Goal: Information Seeking & Learning: Compare options

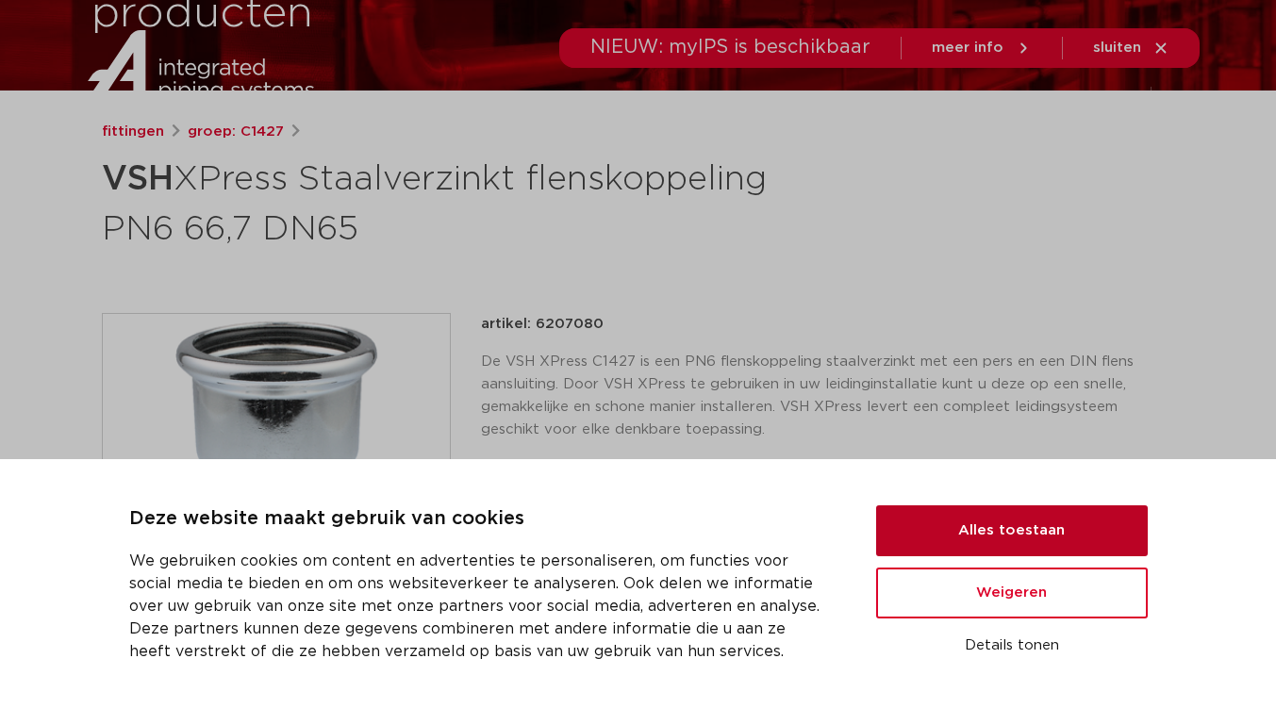
click at [1038, 535] on button "Alles toestaan" at bounding box center [1012, 530] width 272 height 51
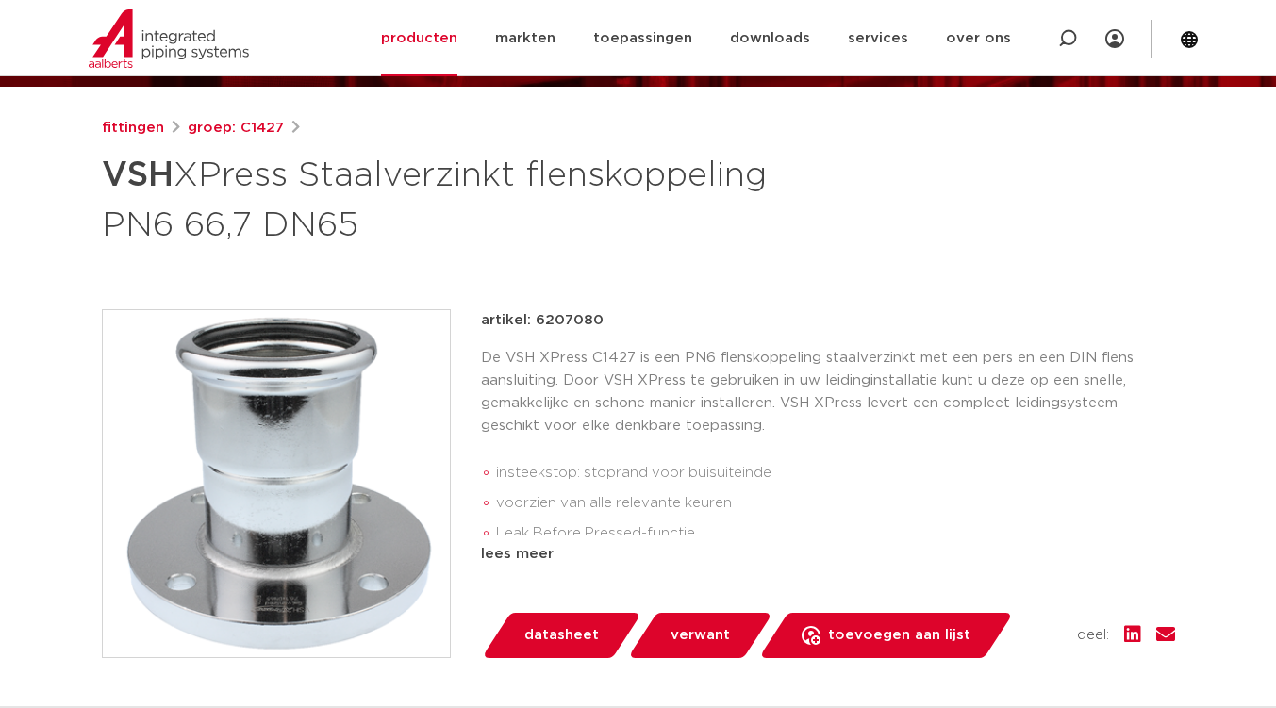
scroll to position [213, 0]
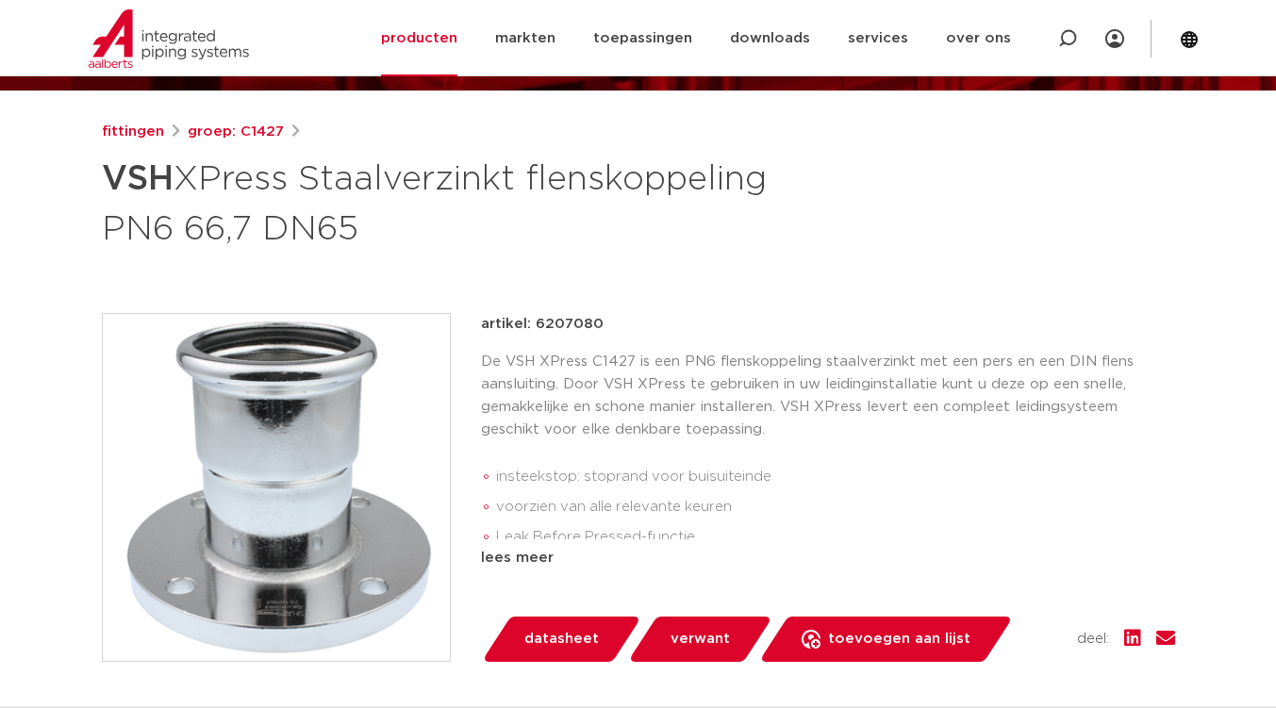
drag, startPoint x: 604, startPoint y: 324, endPoint x: 536, endPoint y: 334, distance: 69.5
click at [536, 334] on div "artikel: 6207080" at bounding box center [828, 324] width 694 height 23
copy p "6207080"
click at [518, 551] on div "lees meer" at bounding box center [828, 558] width 694 height 23
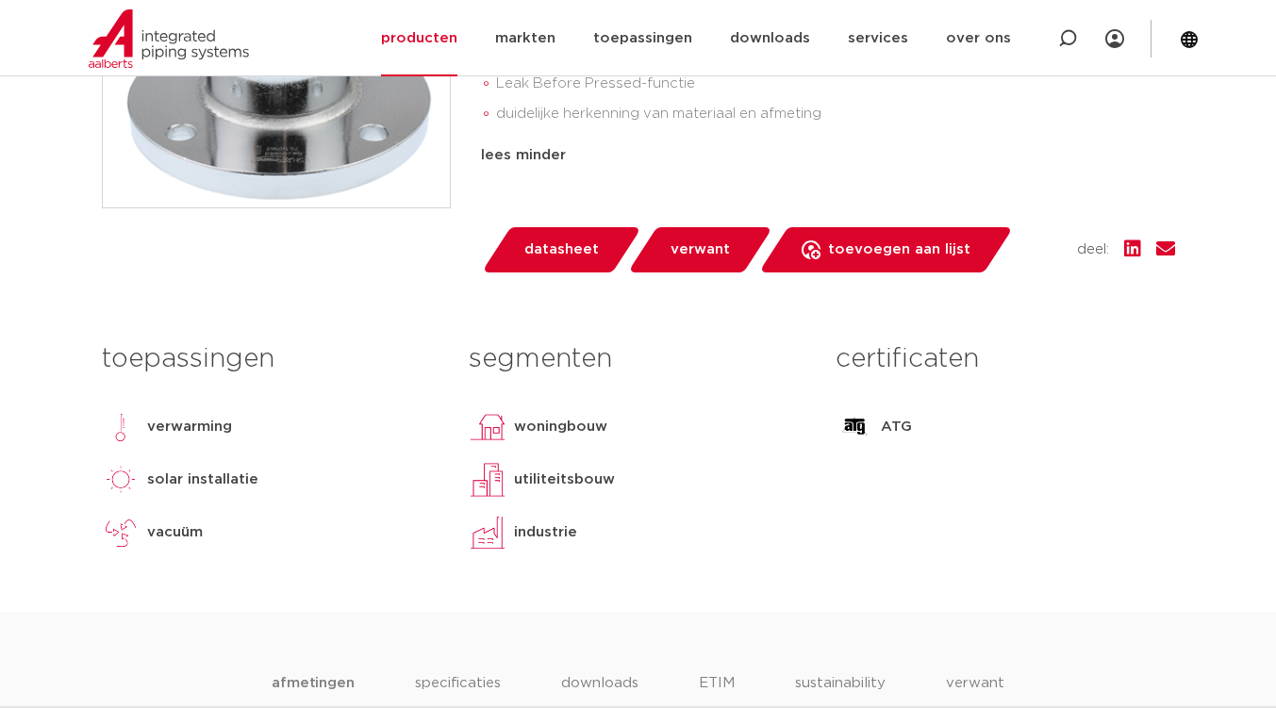
scroll to position [685, 0]
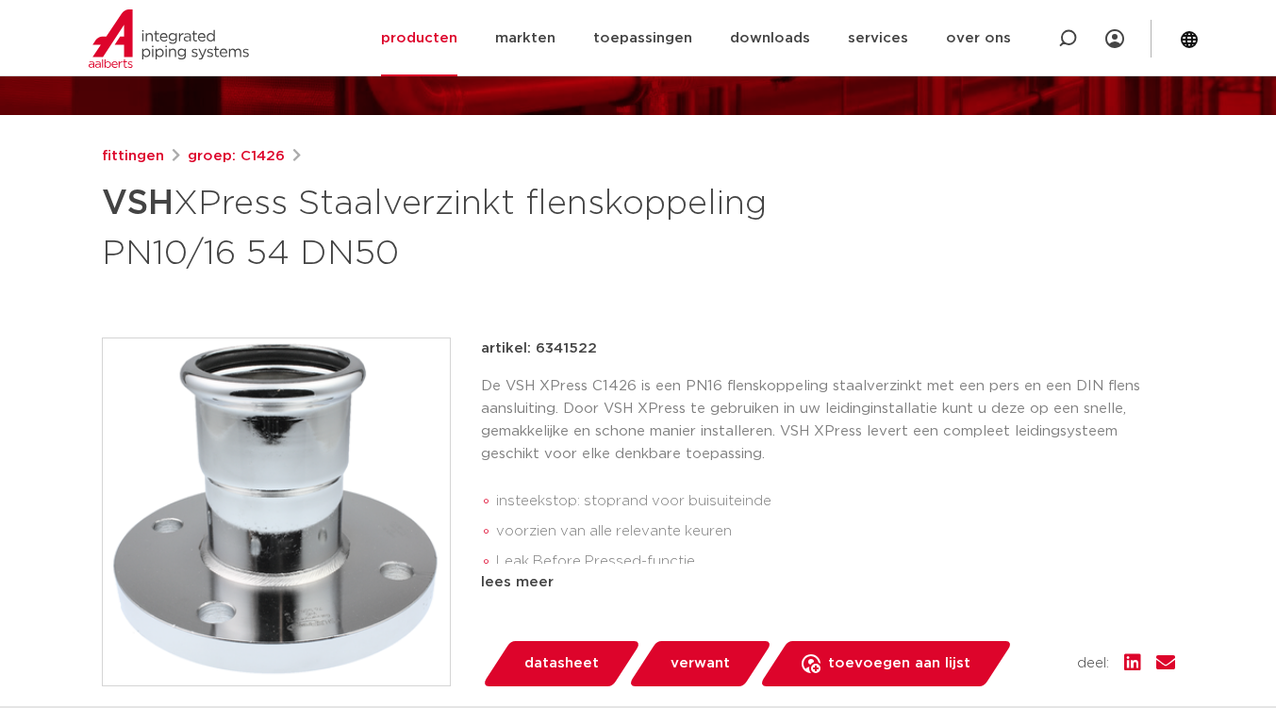
scroll to position [377, 0]
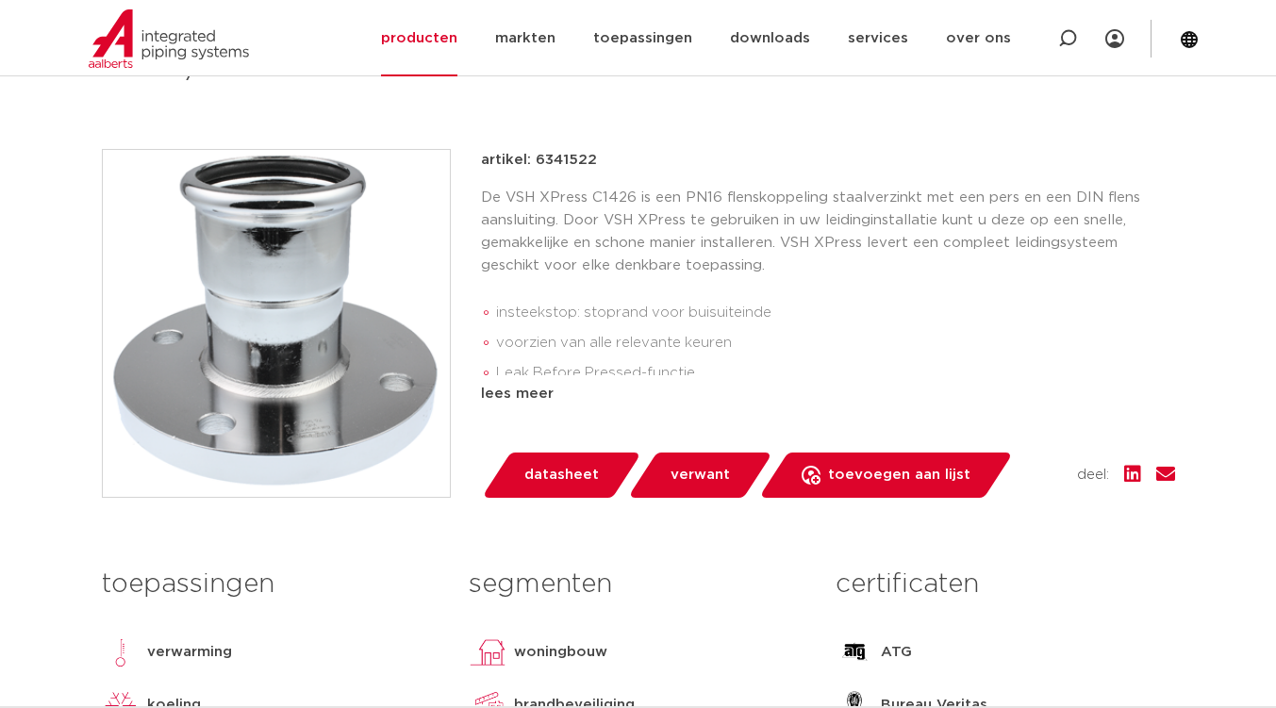
click at [704, 473] on span "verwant" at bounding box center [699, 475] width 59 height 30
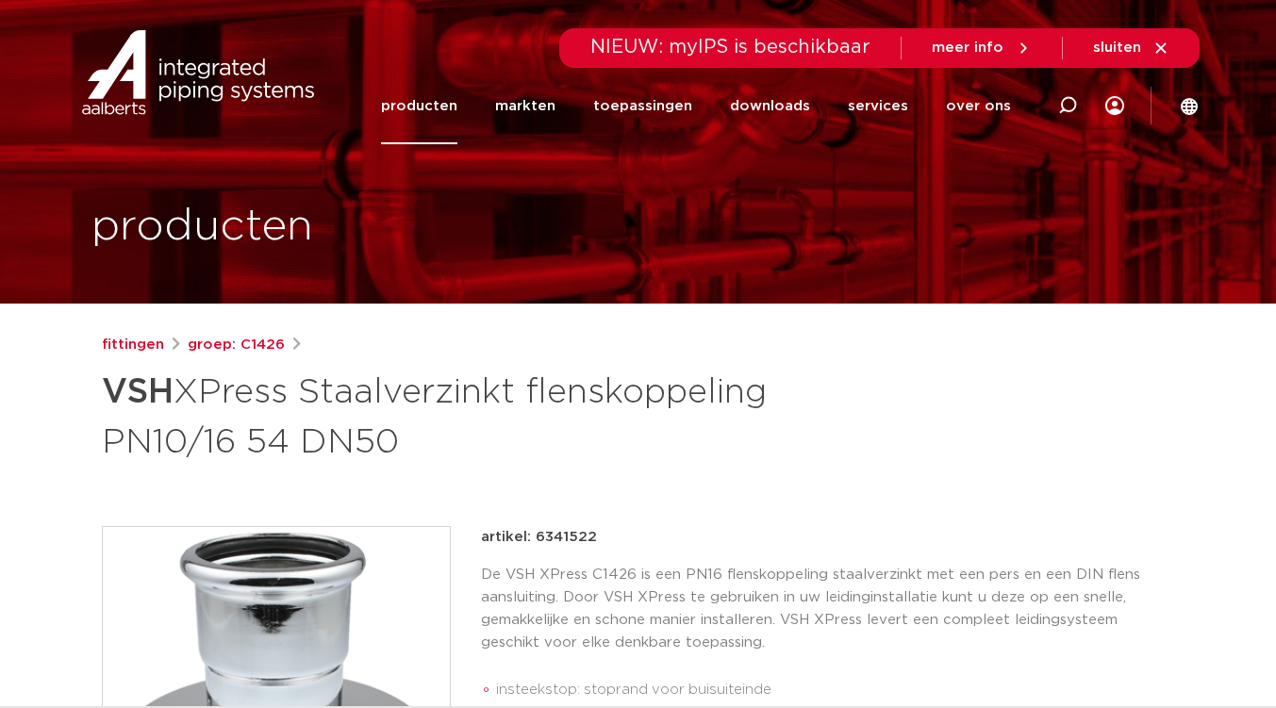
click at [440, 107] on link "producten" at bounding box center [419, 106] width 76 height 76
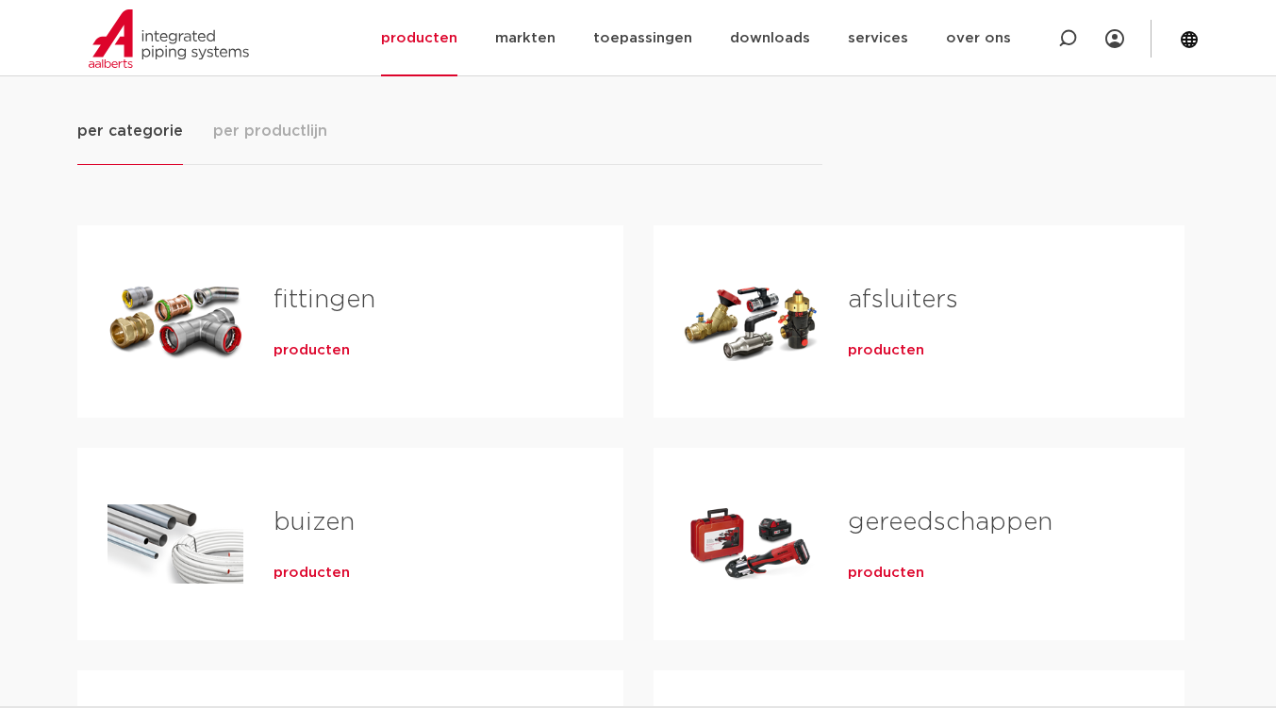
scroll to position [189, 0]
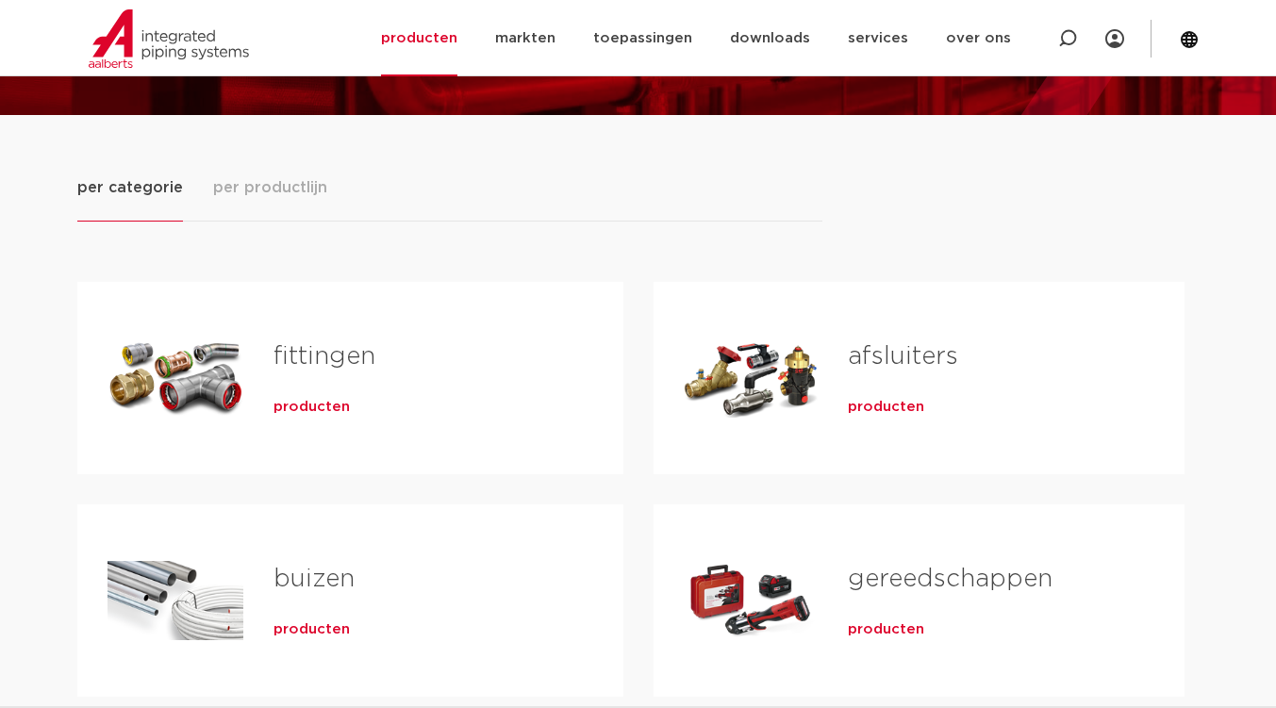
click at [318, 414] on span "producten" at bounding box center [311, 407] width 76 height 19
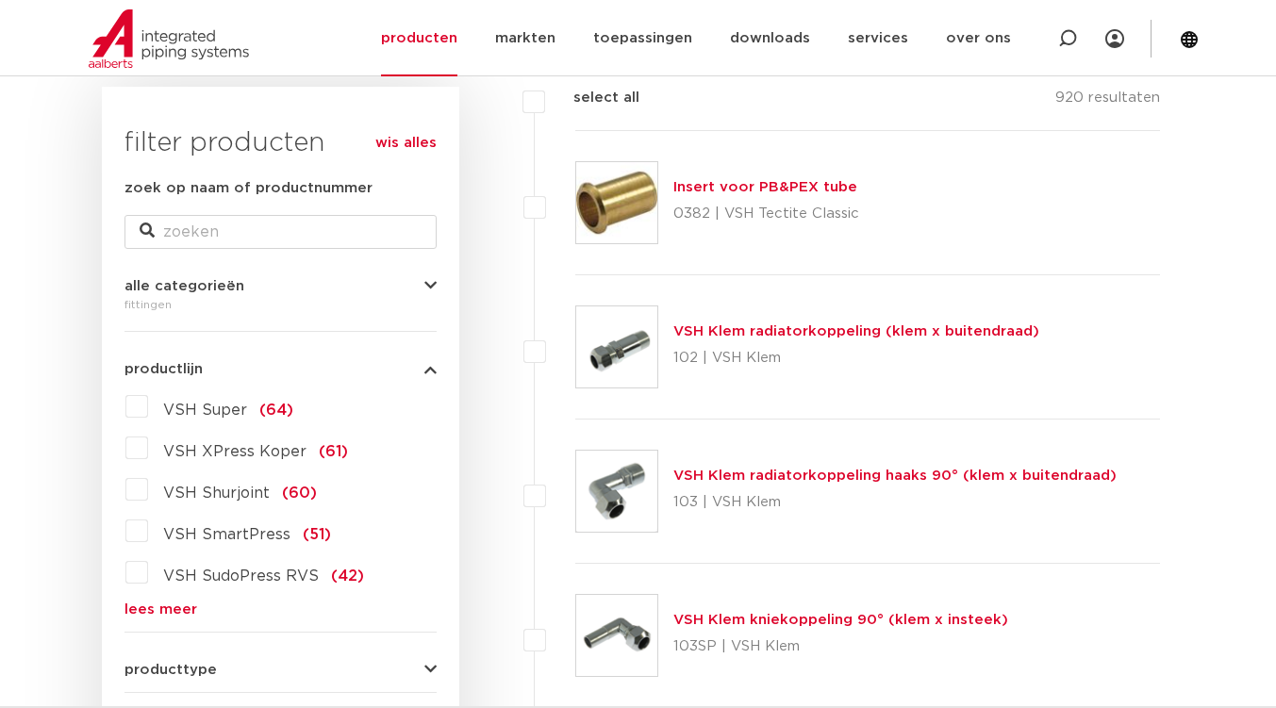
scroll to position [283, 0]
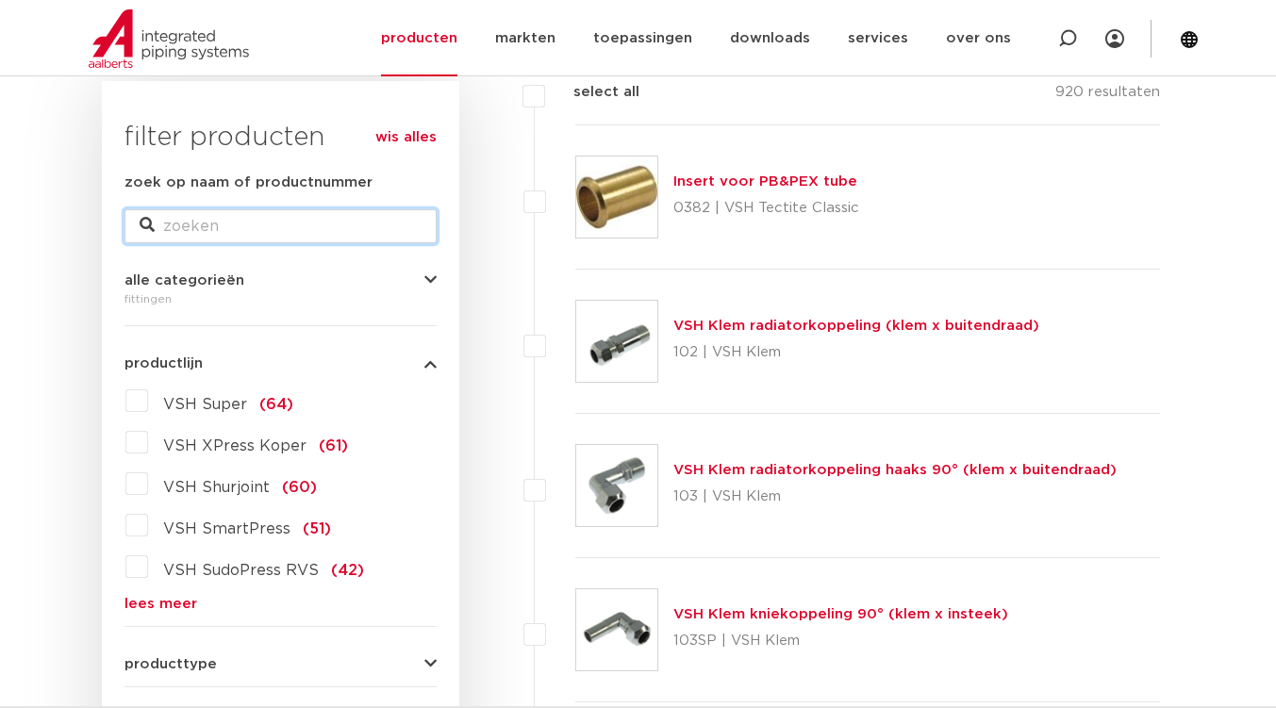
click at [296, 220] on input "zoek op naam of productnummer" at bounding box center [280, 226] width 312 height 34
type input "dn 50"
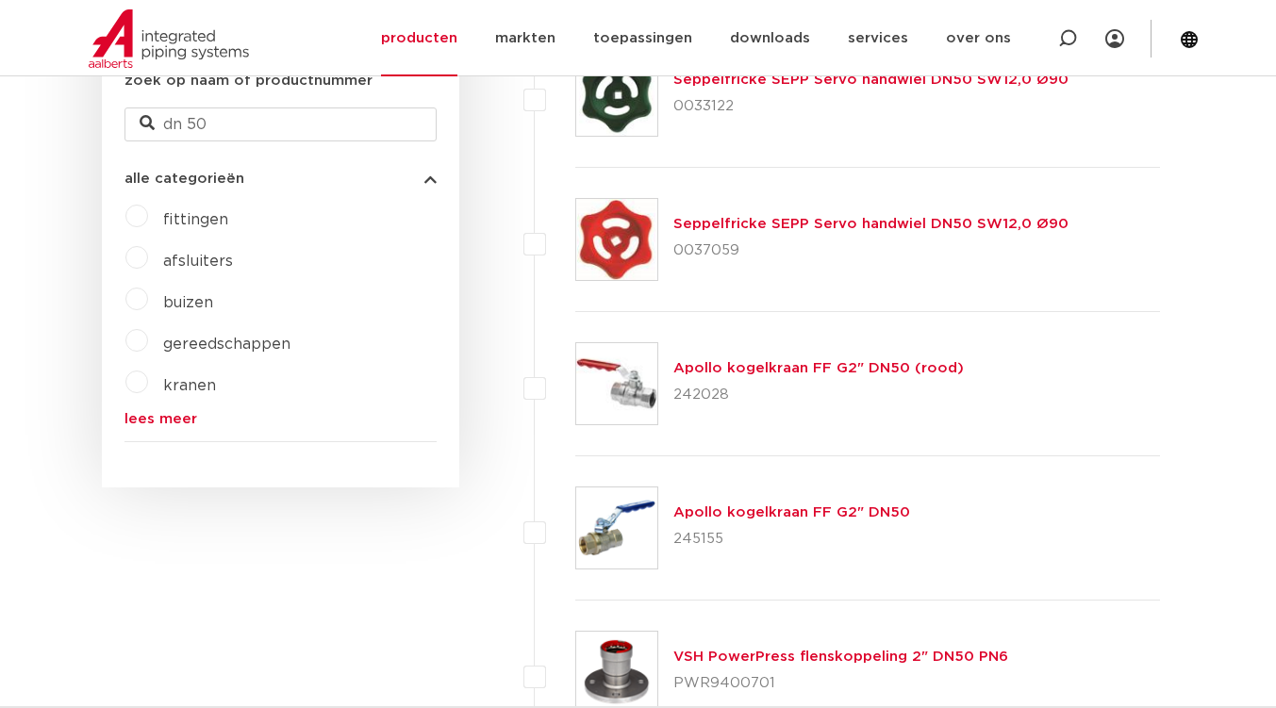
scroll to position [439, 0]
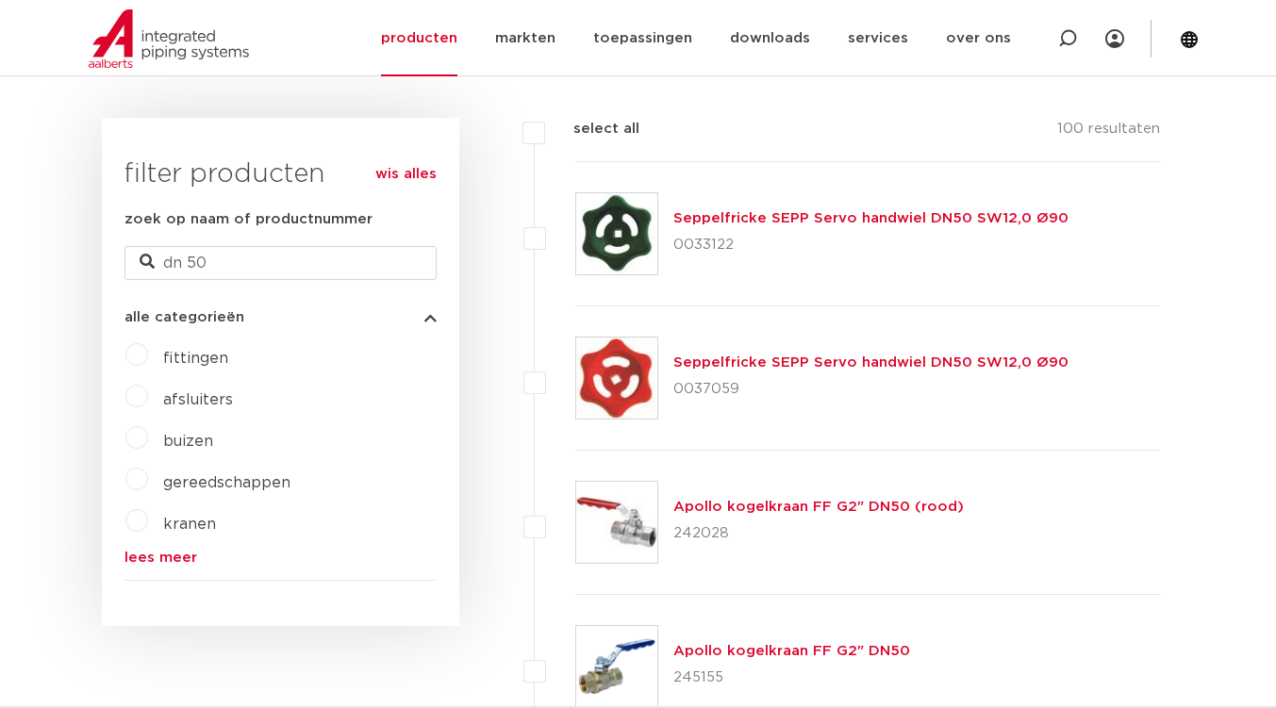
click at [169, 560] on link "lees meer" at bounding box center [280, 558] width 312 height 14
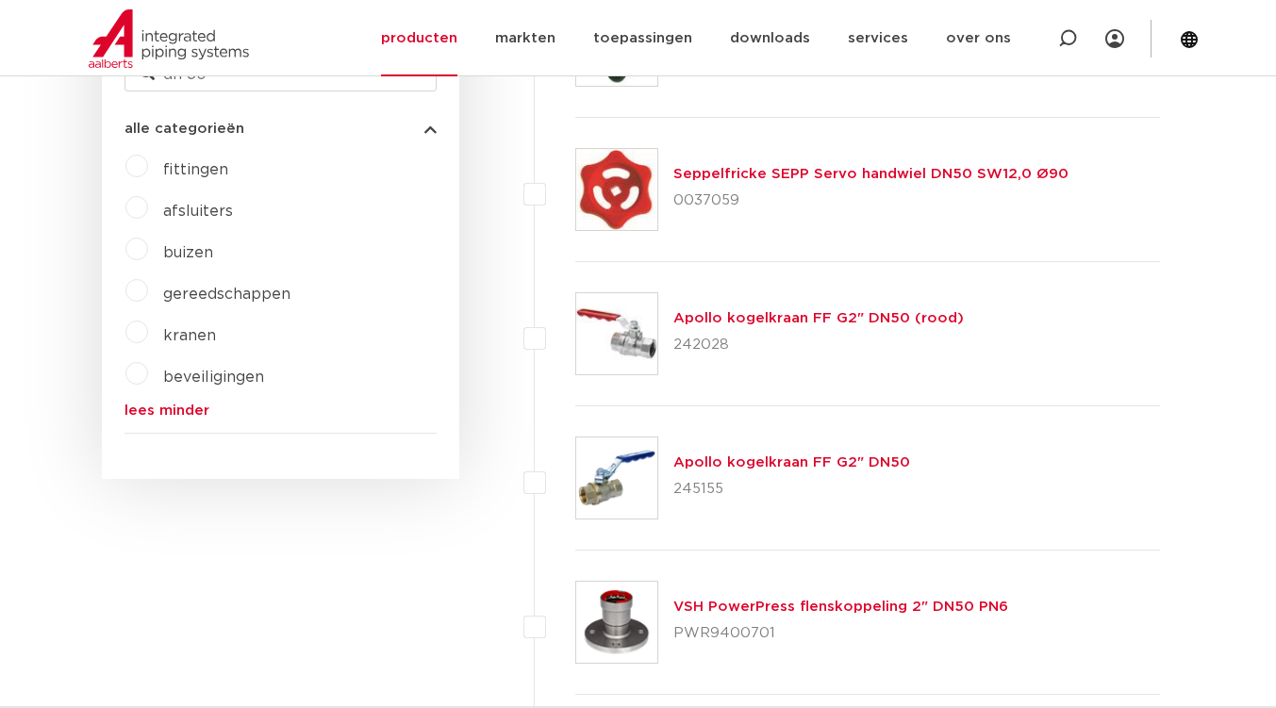
scroll to position [533, 0]
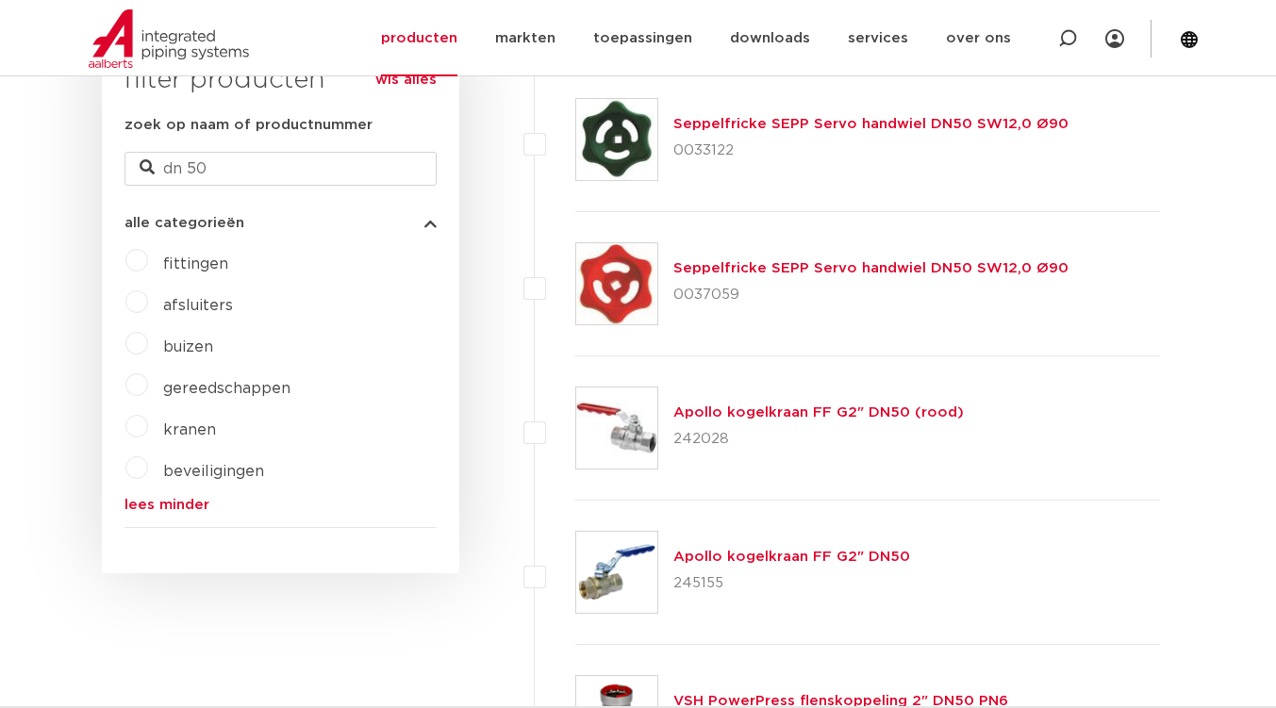
click at [148, 260] on label "fittingen" at bounding box center [188, 260] width 80 height 30
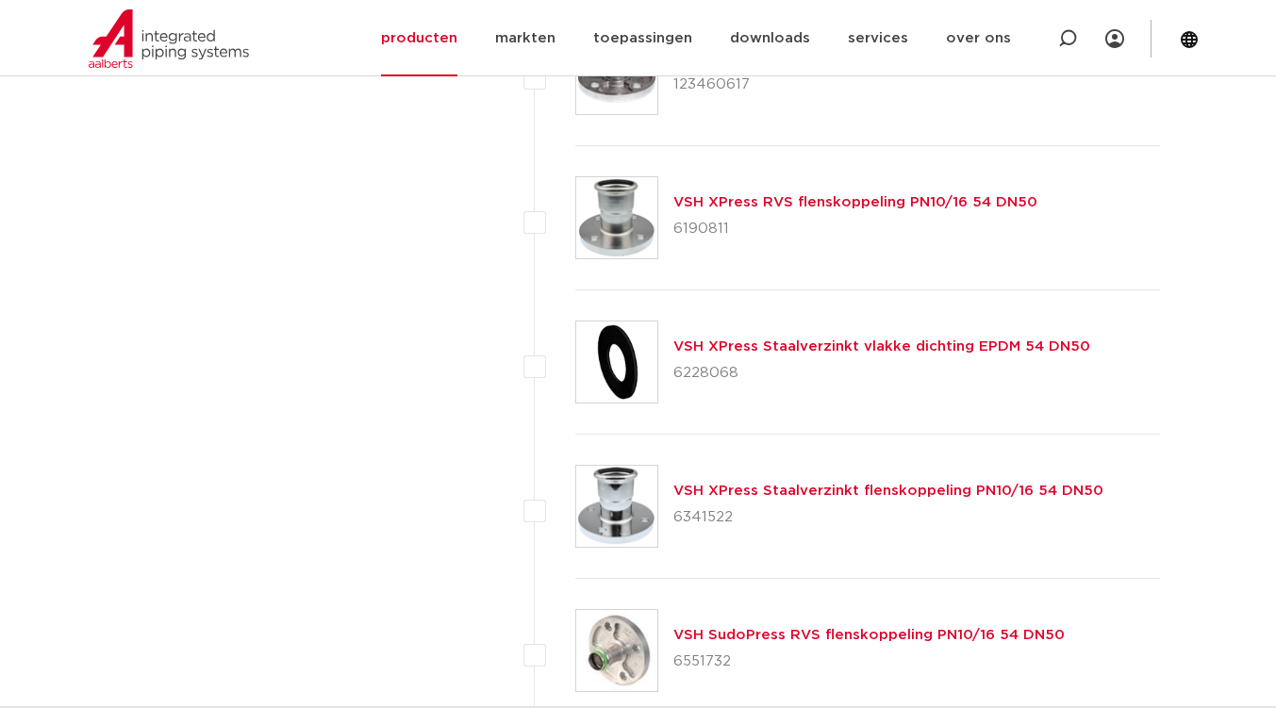
scroll to position [1603, 0]
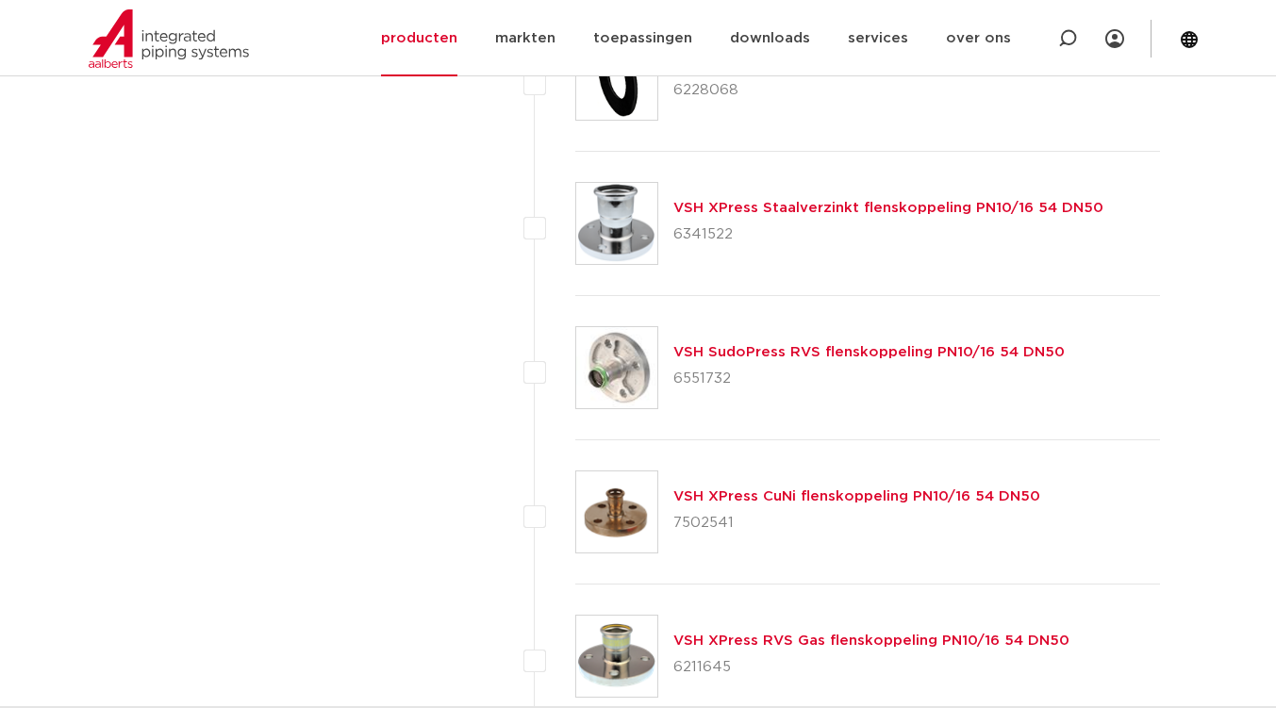
click at [775, 502] on link "VSH XPress CuNi flenskoppeling PN10/16 54 DN50" at bounding box center [856, 496] width 367 height 14
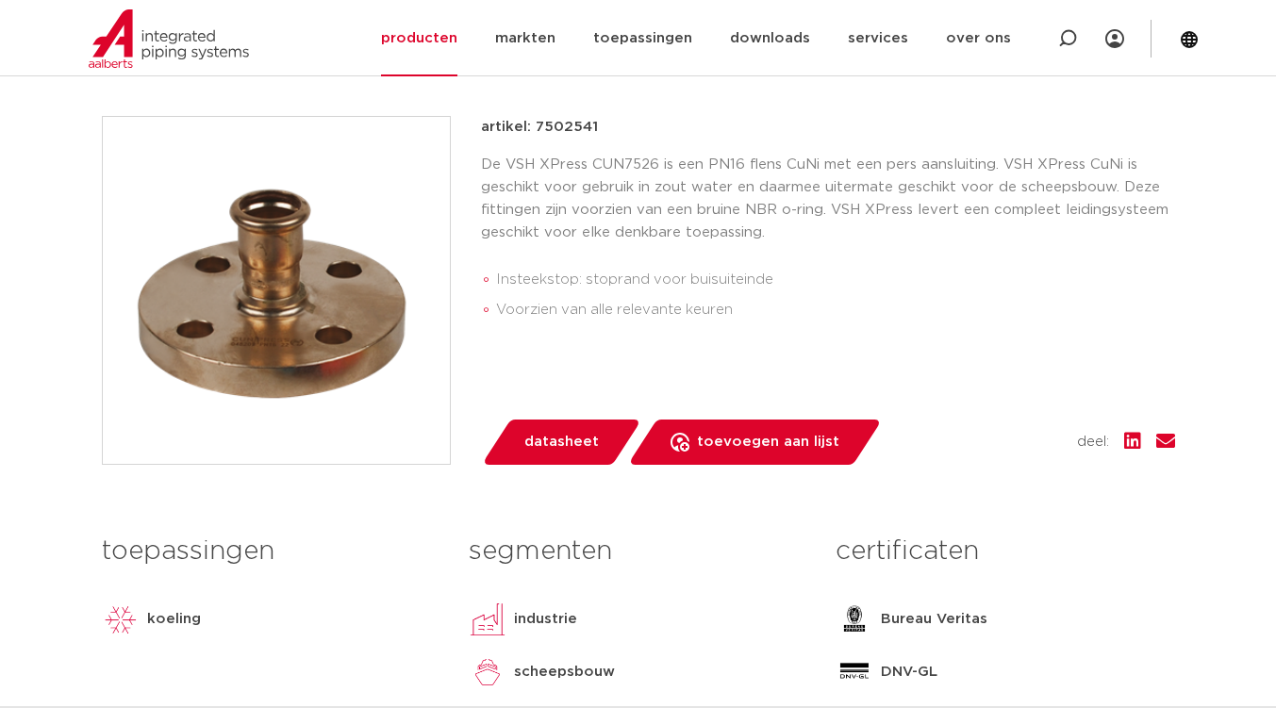
scroll to position [472, 0]
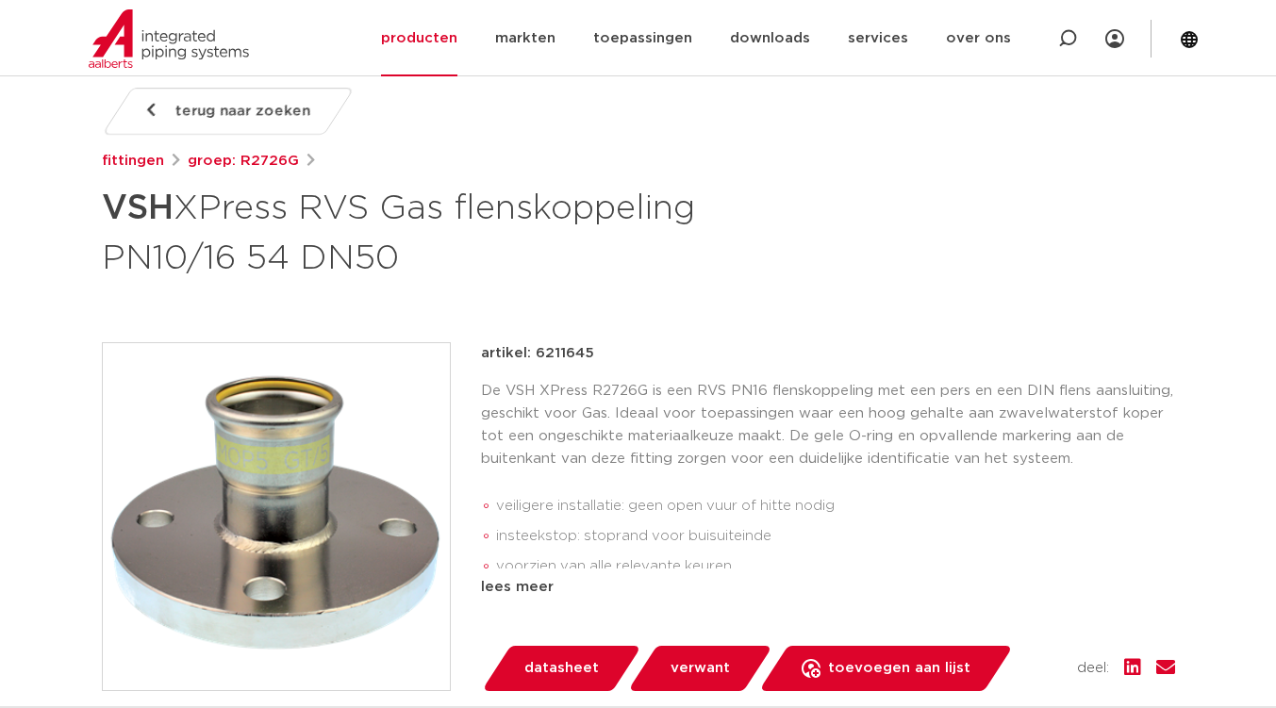
scroll to position [283, 0]
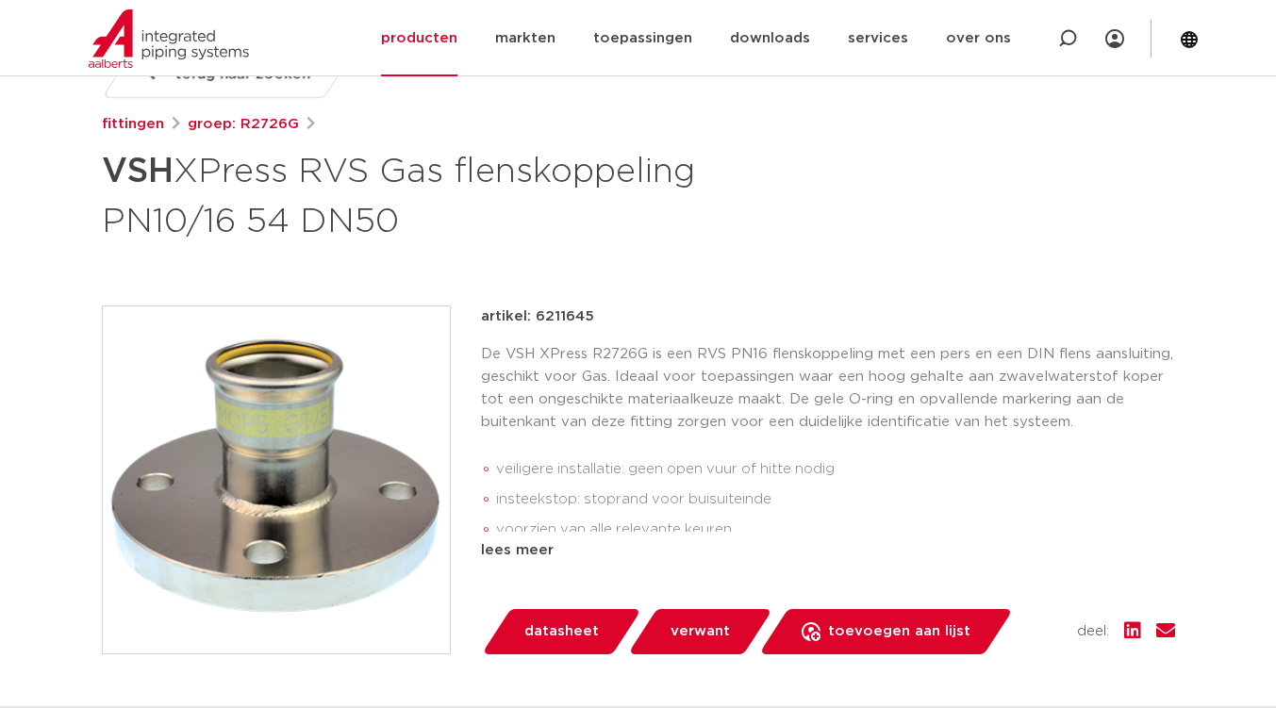
drag, startPoint x: 604, startPoint y: 315, endPoint x: 537, endPoint y: 327, distance: 69.0
click at [537, 327] on div "artikel: 6211645" at bounding box center [828, 317] width 694 height 23
copy p "6211645"
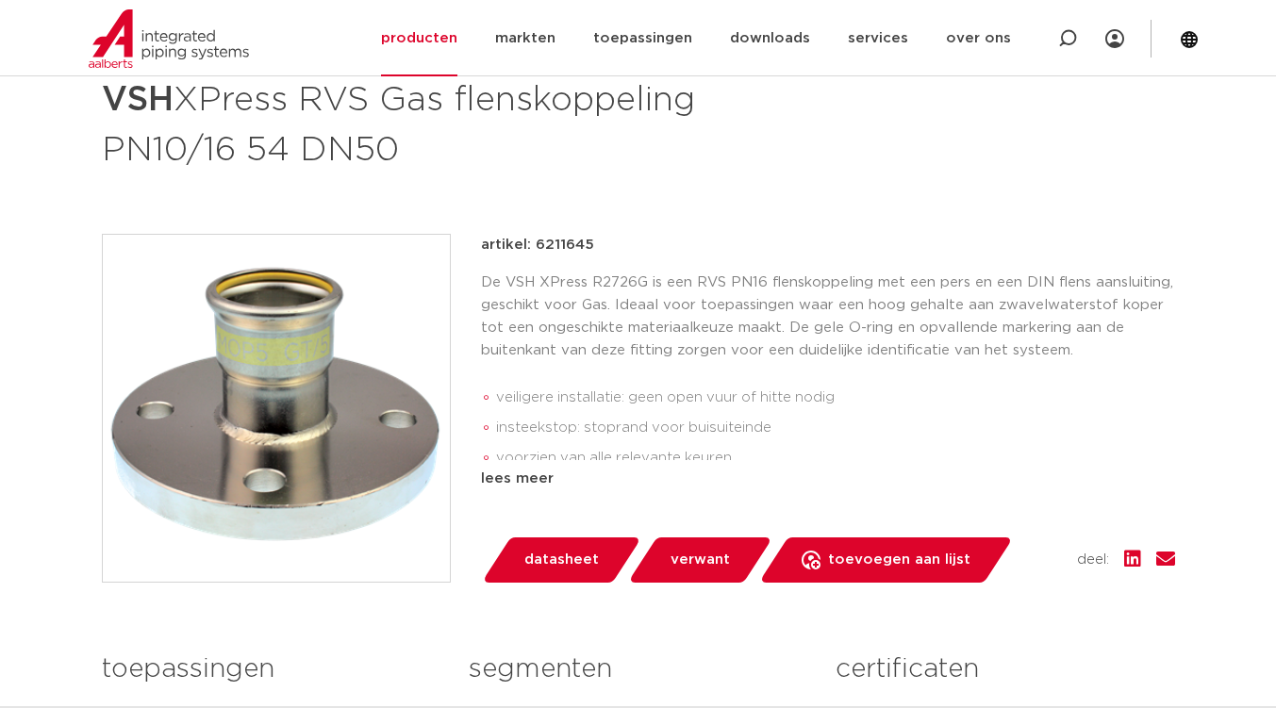
scroll to position [377, 0]
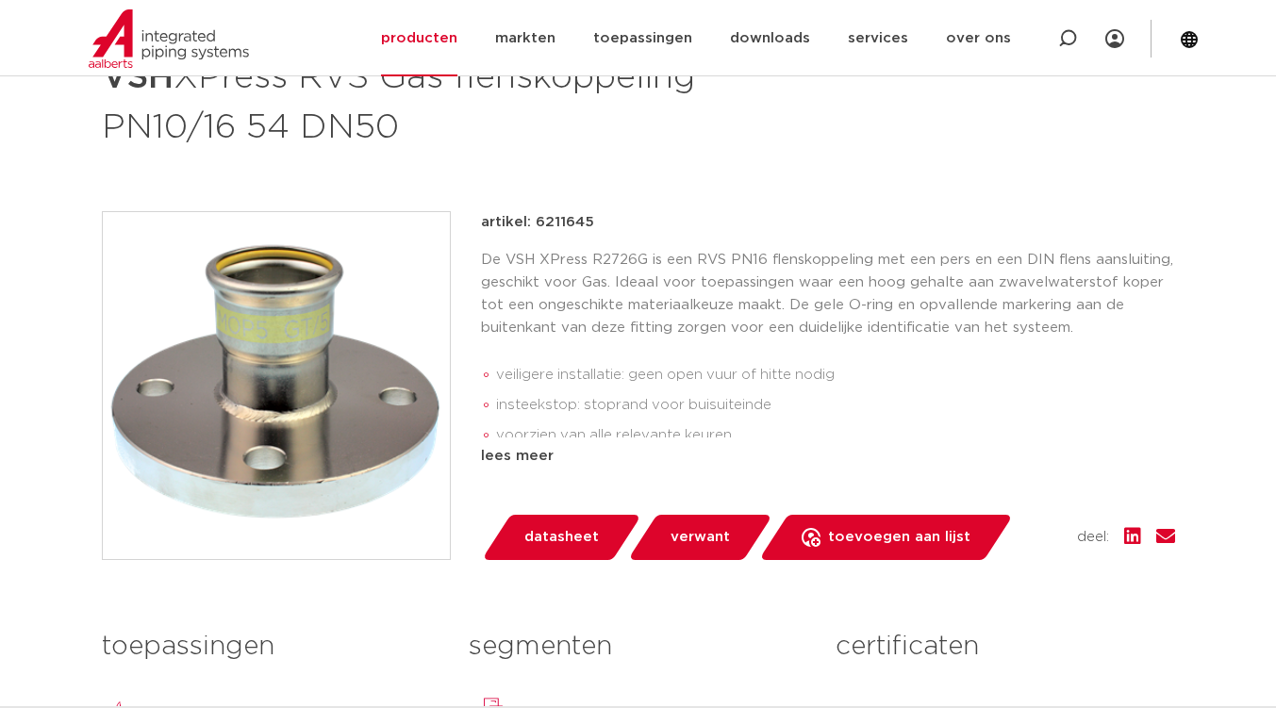
click at [696, 538] on span "verwant" at bounding box center [699, 537] width 59 height 30
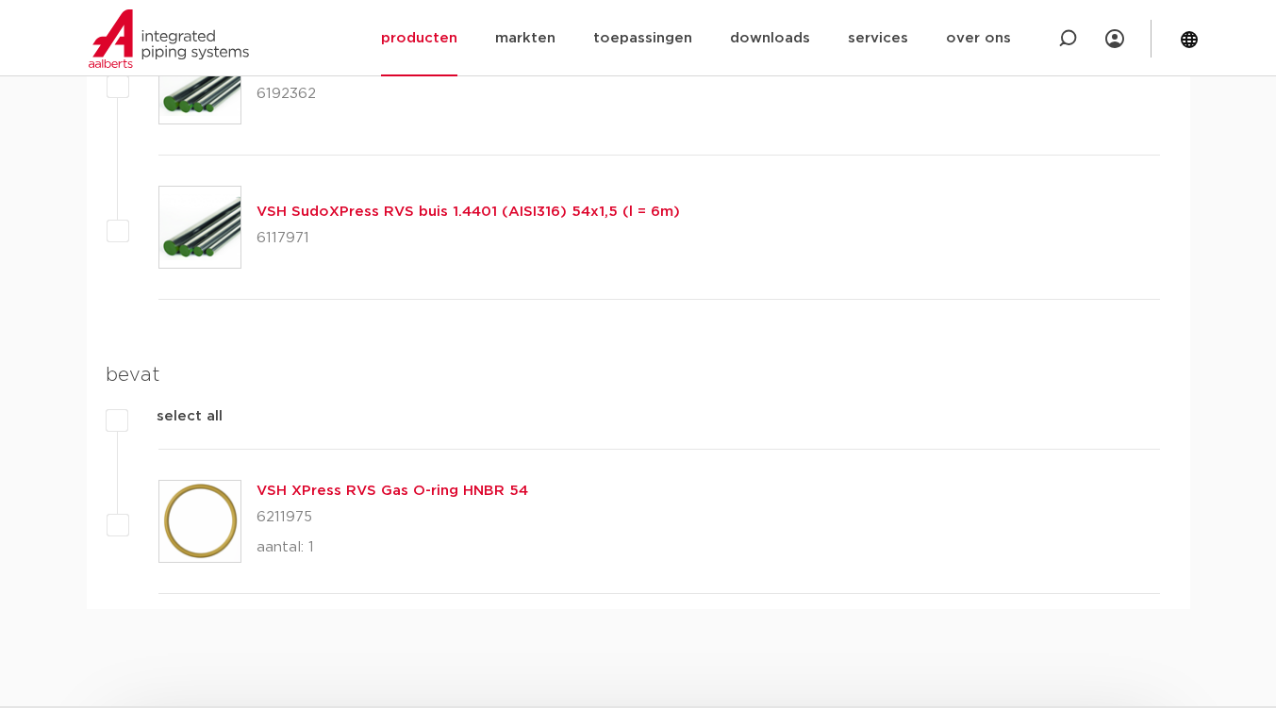
scroll to position [1960, 0]
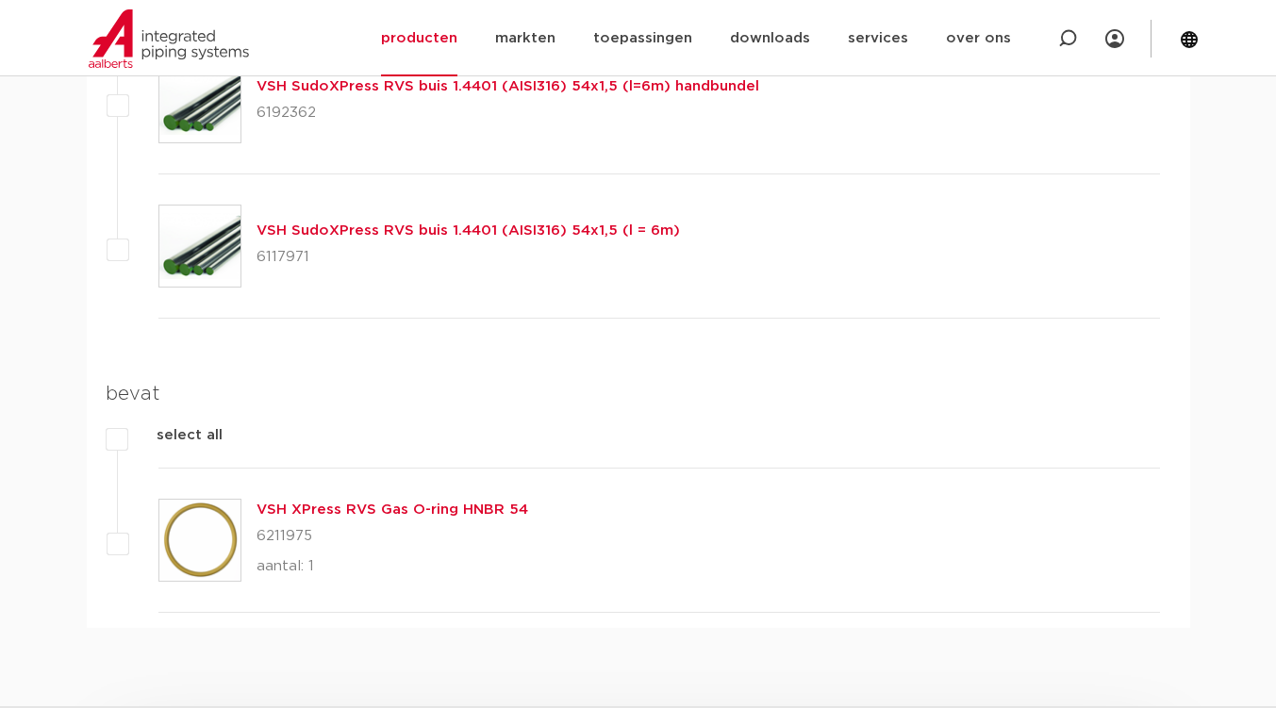
click at [158, 529] on label at bounding box center [158, 529] width 0 height 0
checkbox input "true"
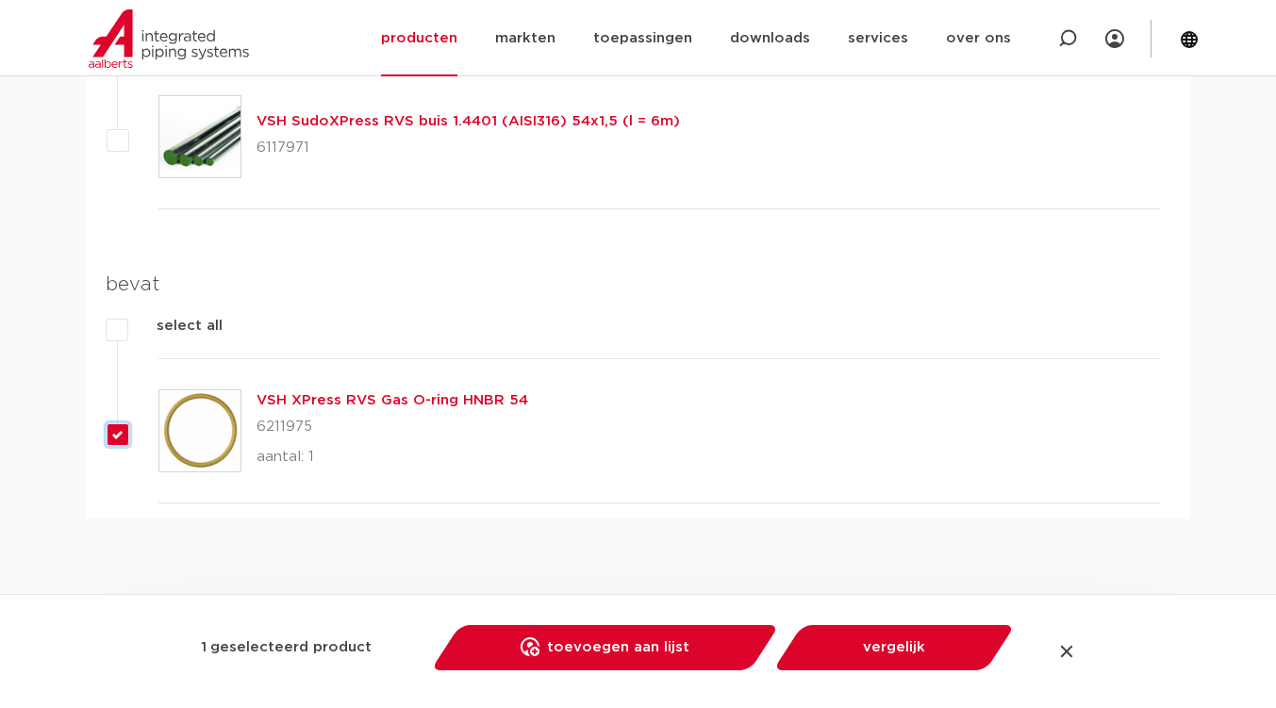
scroll to position [2243, 0]
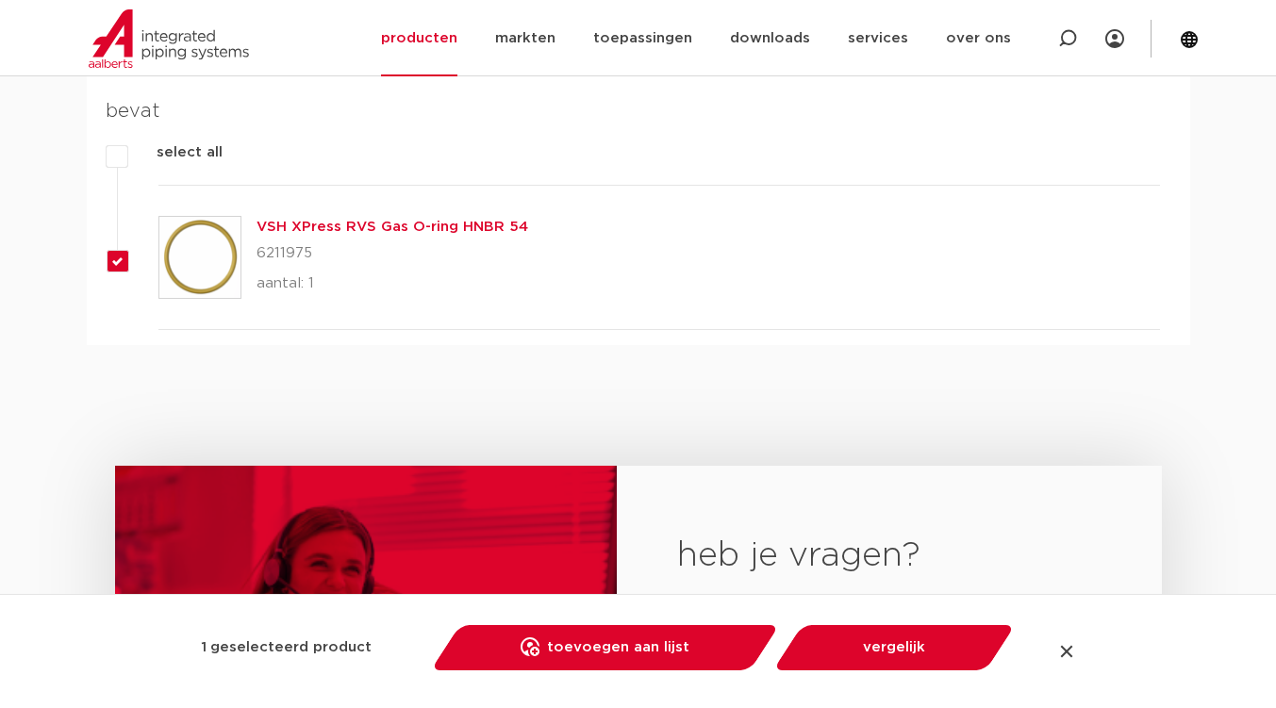
drag, startPoint x: 305, startPoint y: 257, endPoint x: 257, endPoint y: 258, distance: 47.2
click at [257, 258] on p "6211975" at bounding box center [393, 254] width 272 height 30
copy p "6211975"
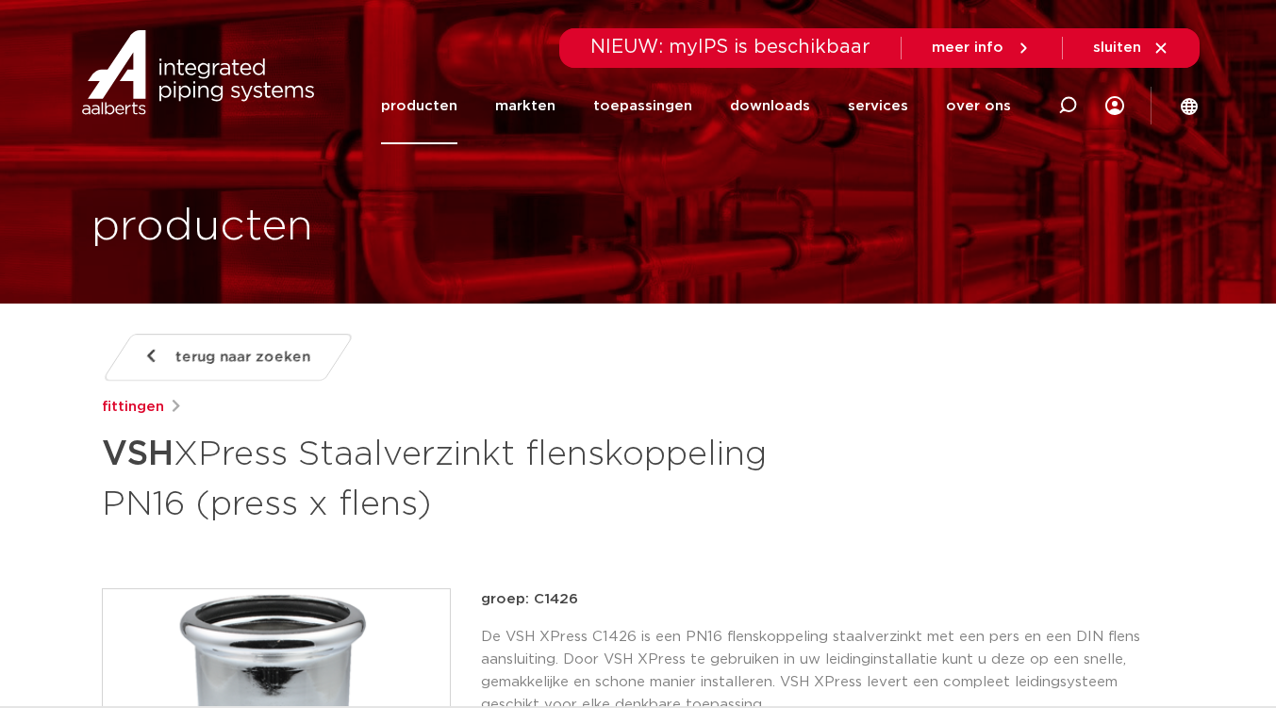
click at [127, 421] on div "terug naar zoeken [GEOGRAPHIC_DATA] VSH XPress Staalverzinkt flenskoppeling PN1…" at bounding box center [638, 431] width 1073 height 194
click at [130, 410] on link "fittingen" at bounding box center [133, 407] width 62 height 23
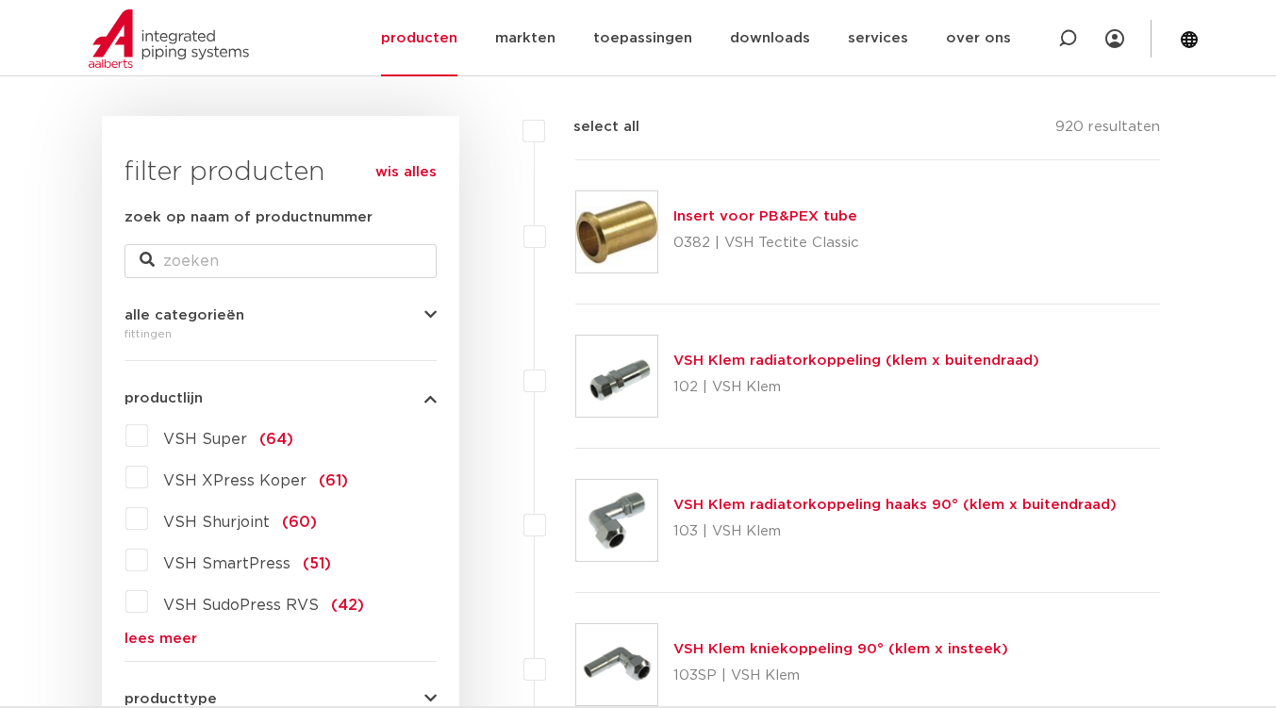
scroll to position [188, 0]
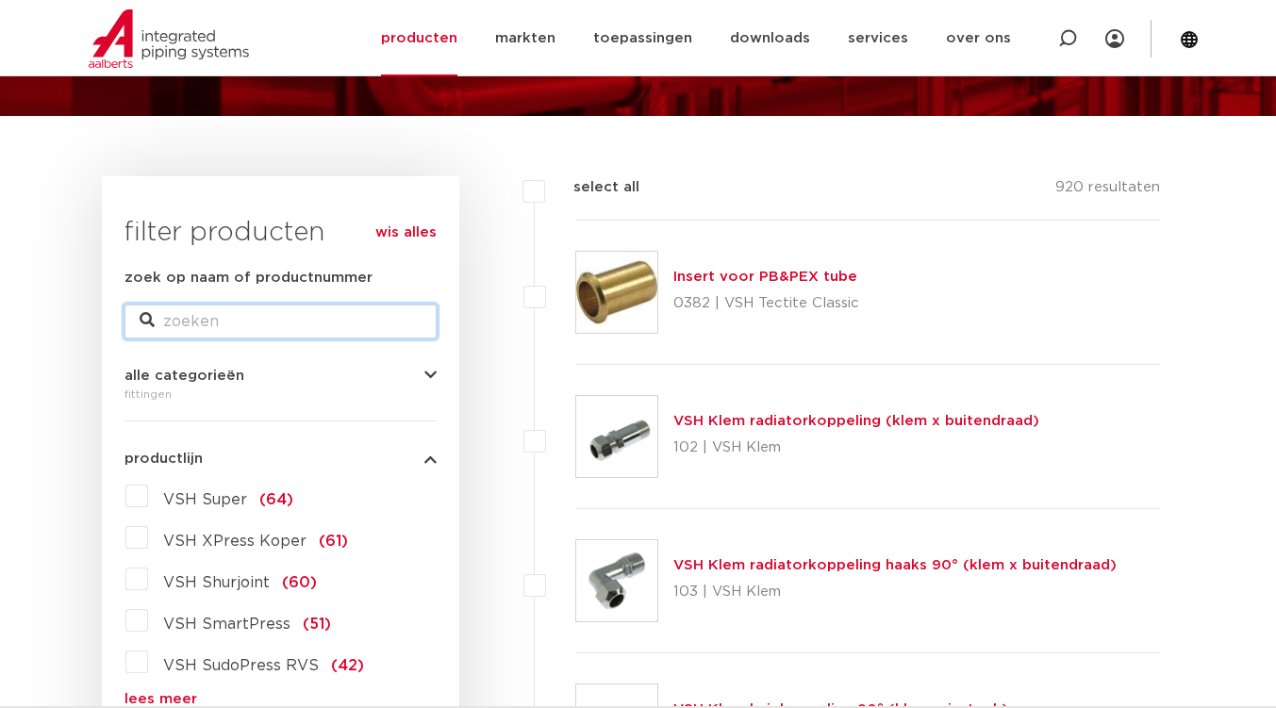
click at [288, 305] on input "zoek op naam of productnummer" at bounding box center [280, 322] width 312 height 34
type input "dn 50 11/2"
